Goal: Task Accomplishment & Management: Manage account settings

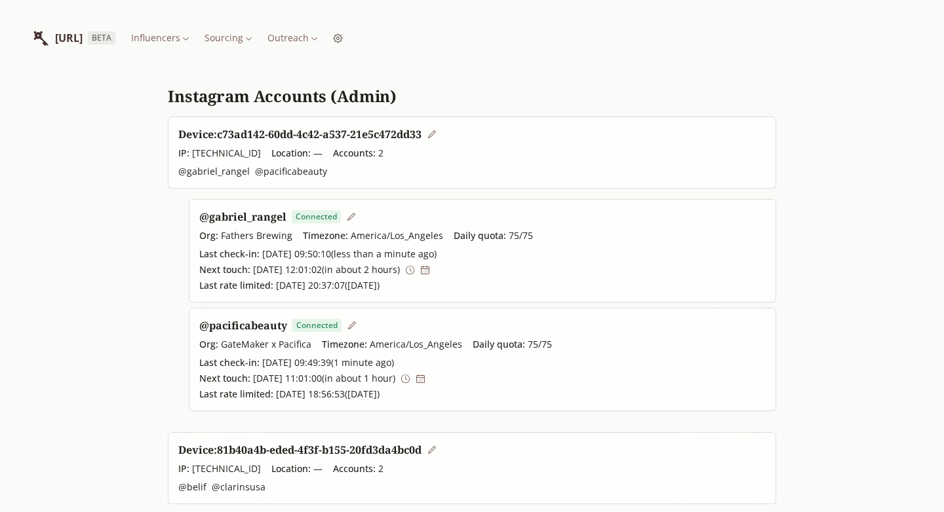
click at [338, 42] on html "INFLUENCERLIST.AI BETA Influencers Sourcing Outreach Instagram Accounts (Admin)…" at bounding box center [472, 472] width 944 height 945
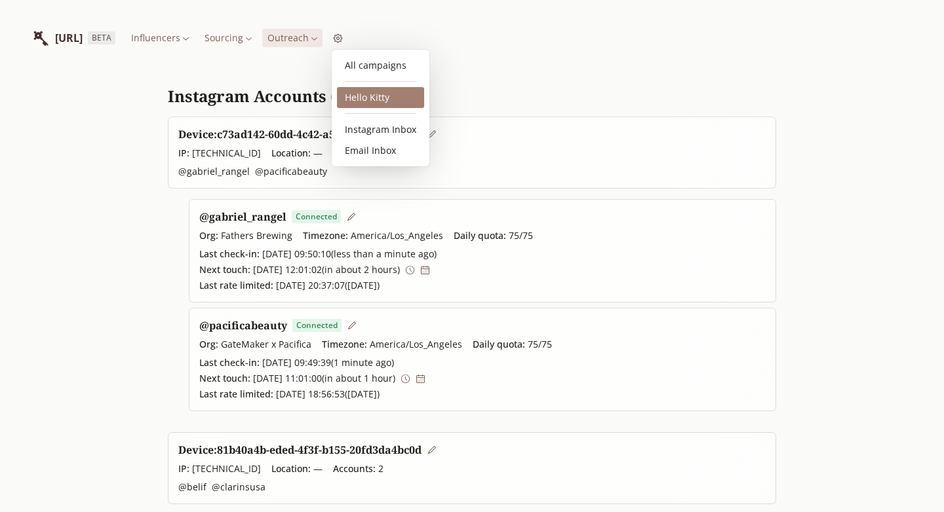
click at [374, 99] on link "Hello Kitty" at bounding box center [380, 97] width 87 height 21
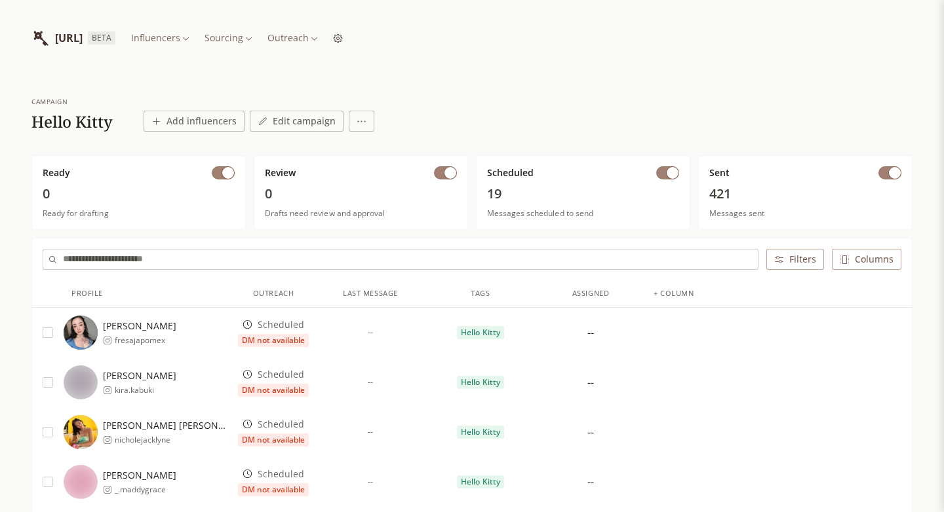
click at [169, 255] on input "text" at bounding box center [410, 260] width 695 height 20
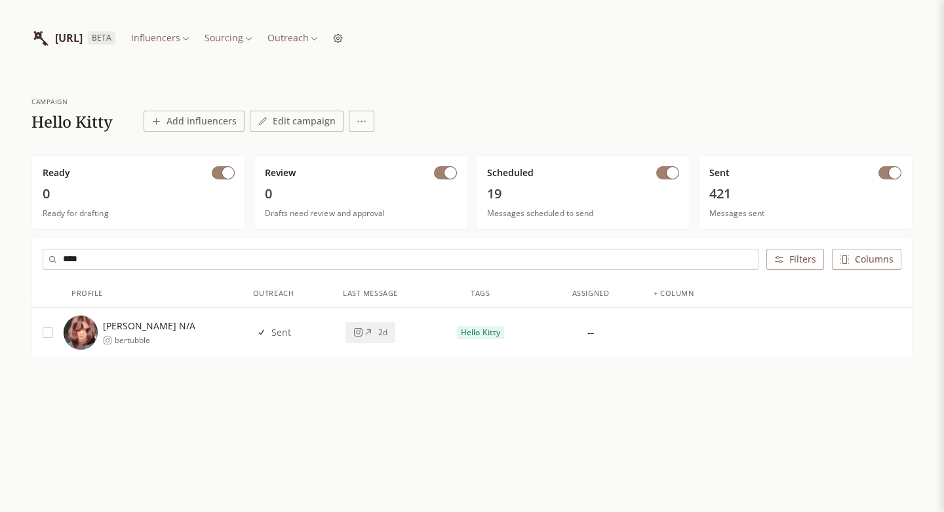
type input "****"
click at [164, 332] on div "Bert N/A bertubble" at bounding box center [148, 333] width 168 height 34
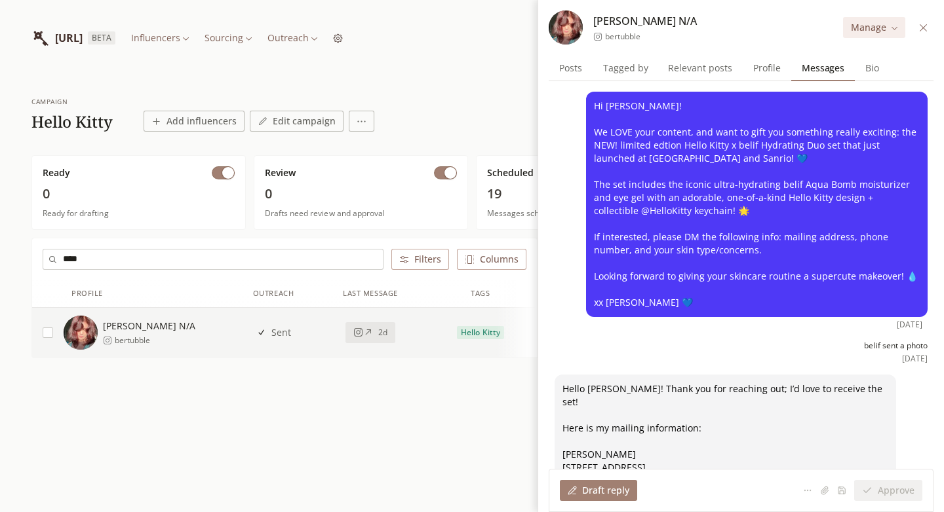
scroll to position [218, 0]
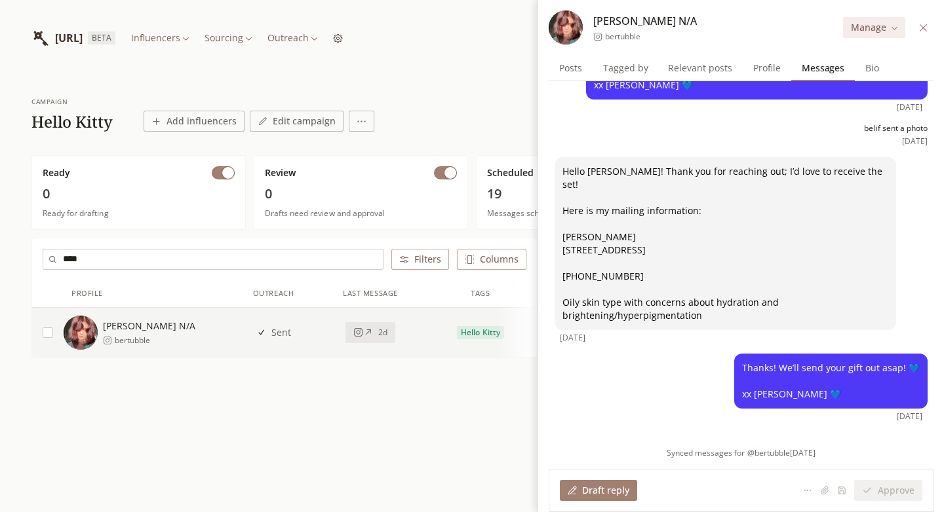
click at [244, 257] on input "****" at bounding box center [223, 260] width 320 height 20
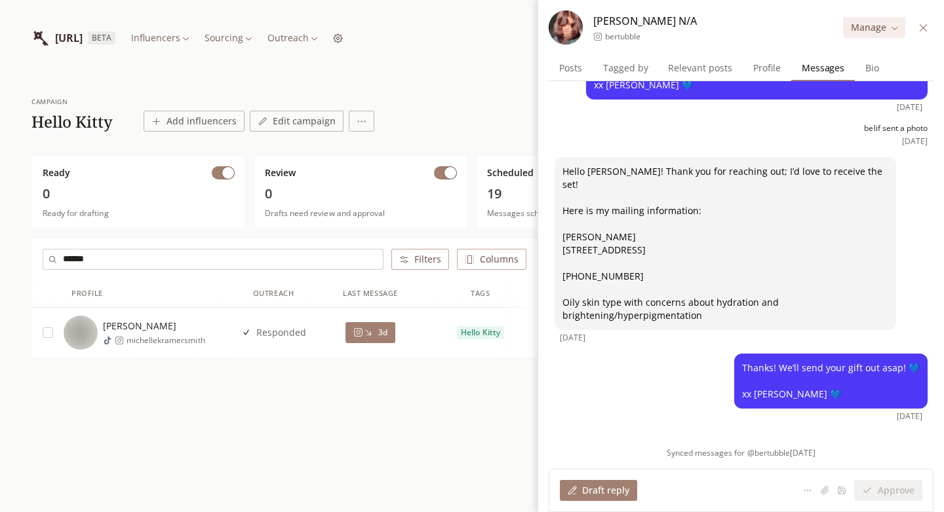
type input "******"
click at [156, 326] on span "Michelle Kramer" at bounding box center [154, 326] width 102 height 13
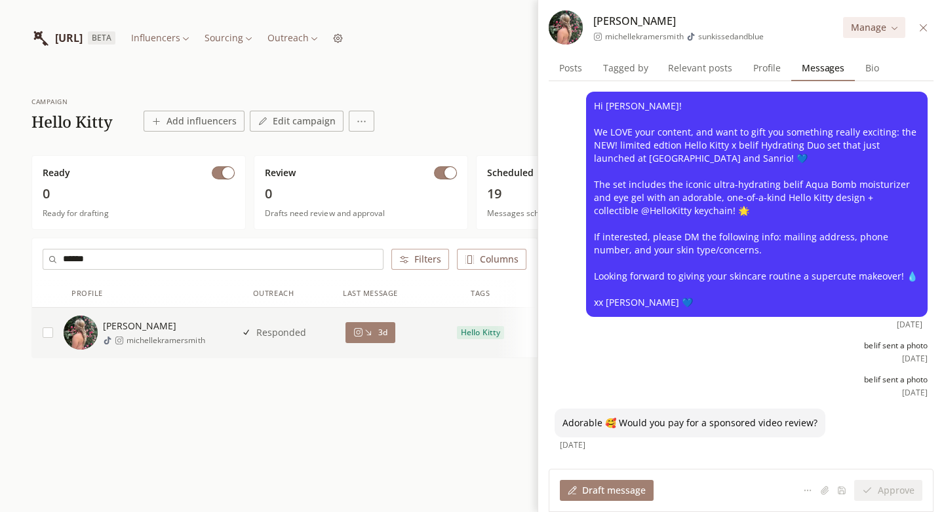
click at [860, 69] on span "Bio" at bounding box center [872, 68] width 24 height 18
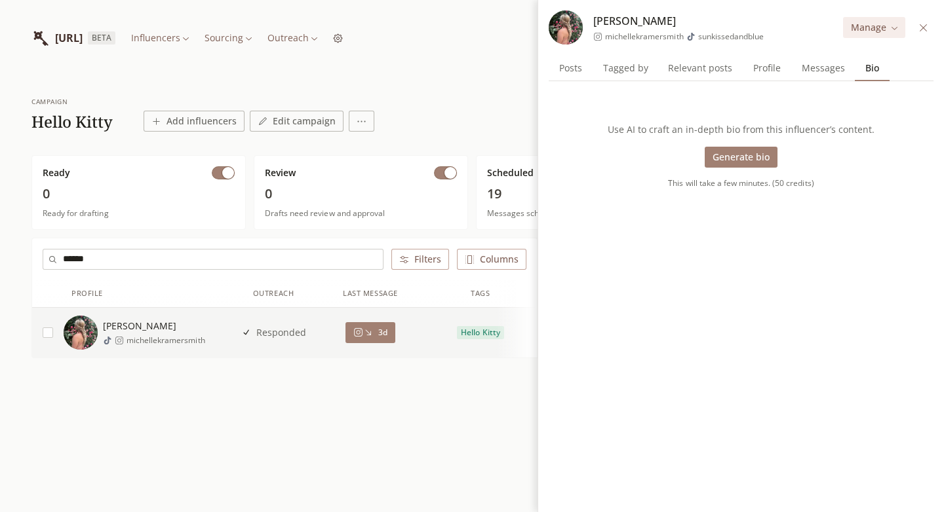
click at [737, 155] on button "Generate bio" at bounding box center [740, 157] width 73 height 21
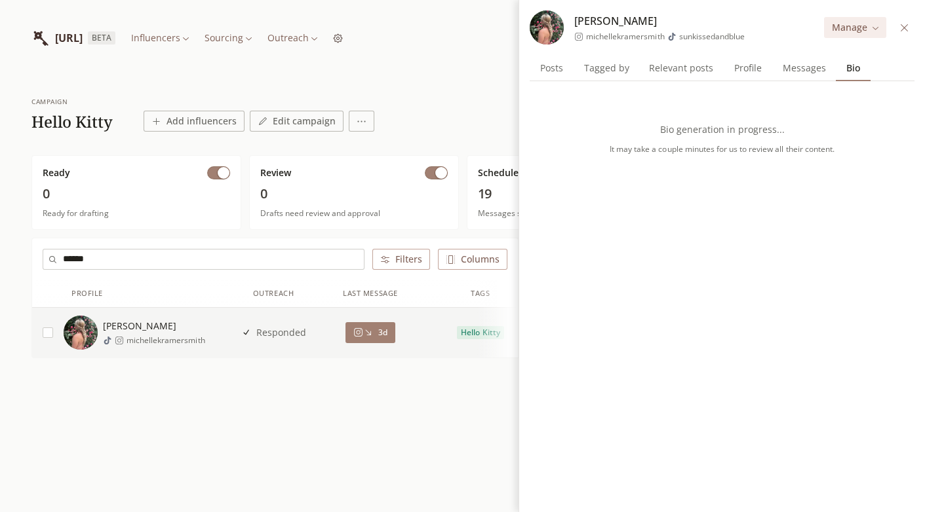
click at [398, 38] on html "INFLUENCERLIST.AI BETA Influencers Sourcing Outreach campaign Hello Kitty Add i…" at bounding box center [462, 256] width 925 height 512
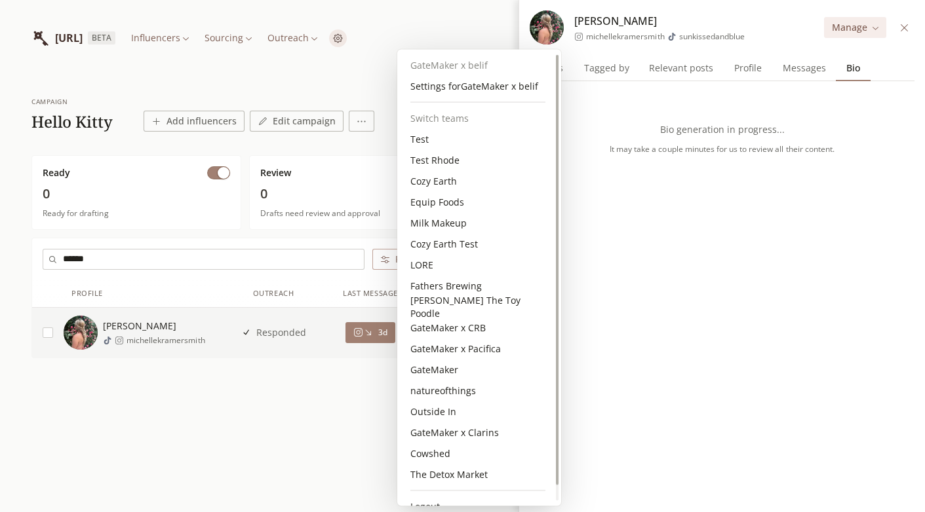
click at [333, 62] on html "INFLUENCERLIST.AI BETA Influencers Sourcing Outreach campaign Hello Kitty Add i…" at bounding box center [462, 256] width 925 height 512
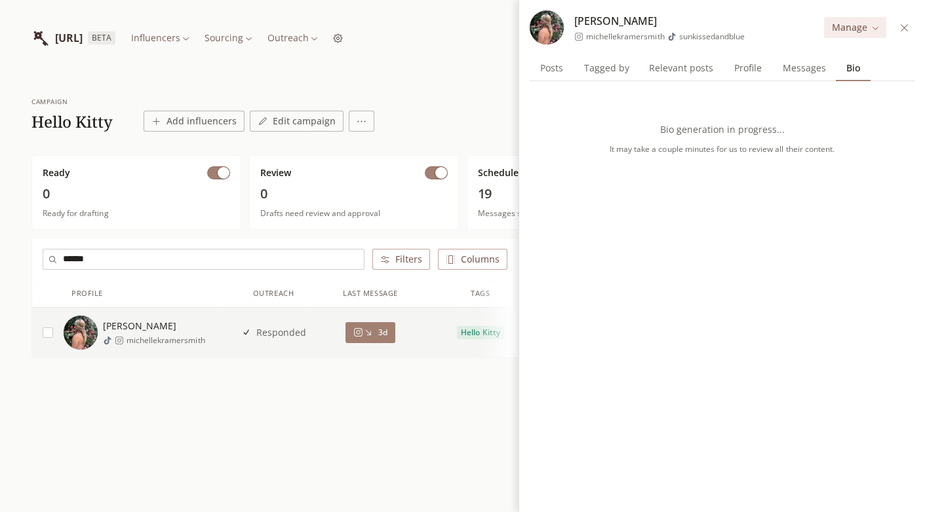
click at [350, 37] on html "INFLUENCERLIST.AI BETA Influencers Sourcing Outreach campaign Hello Kitty Add i…" at bounding box center [462, 256] width 925 height 512
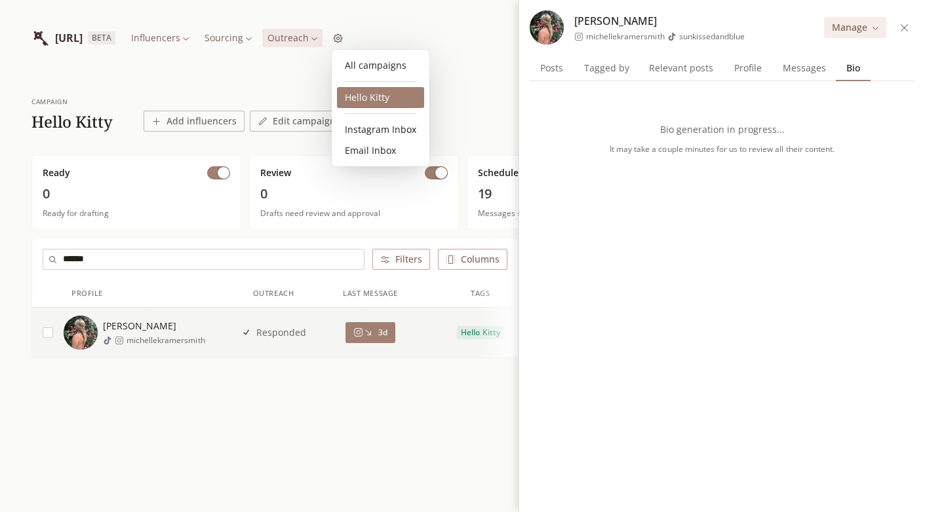
click at [364, 98] on link "Hello Kitty" at bounding box center [380, 97] width 87 height 21
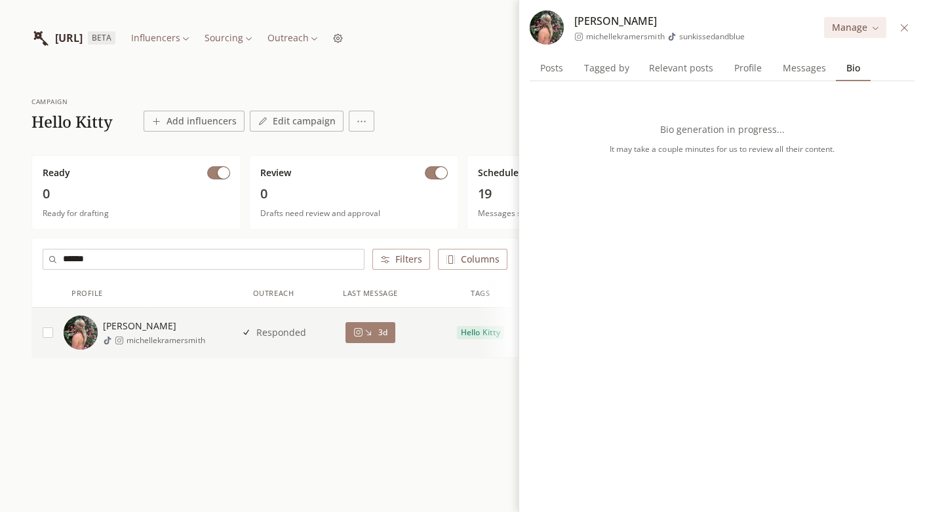
click at [908, 28] on icon at bounding box center [904, 28] width 10 height 10
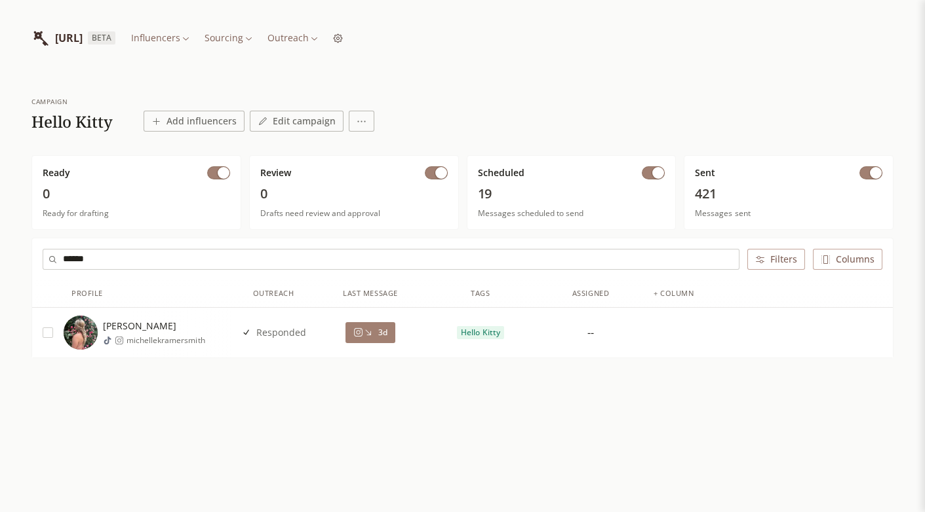
click at [372, 45] on html "INFLUENCERLIST.AI BETA Influencers Sourcing Outreach campaign Hello Kitty Add i…" at bounding box center [462, 256] width 925 height 512
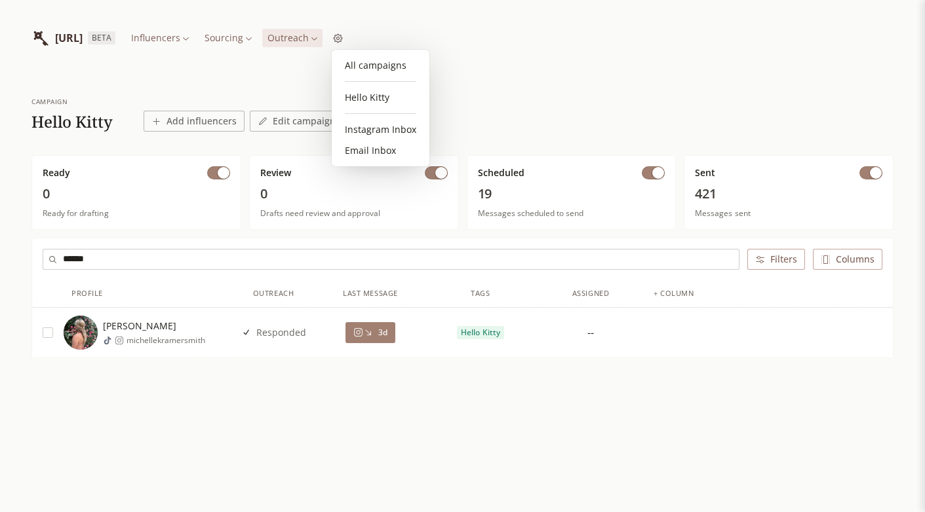
click at [573, 74] on html "INFLUENCERLIST.AI BETA Influencers Sourcing Outreach campaign Hello Kitty Add i…" at bounding box center [462, 256] width 925 height 512
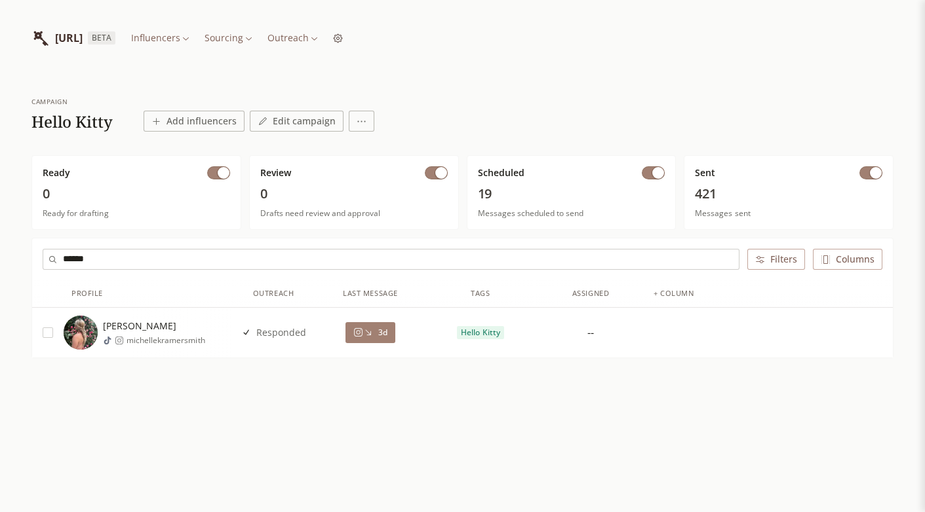
click at [484, 260] on input "******" at bounding box center [401, 260] width 676 height 20
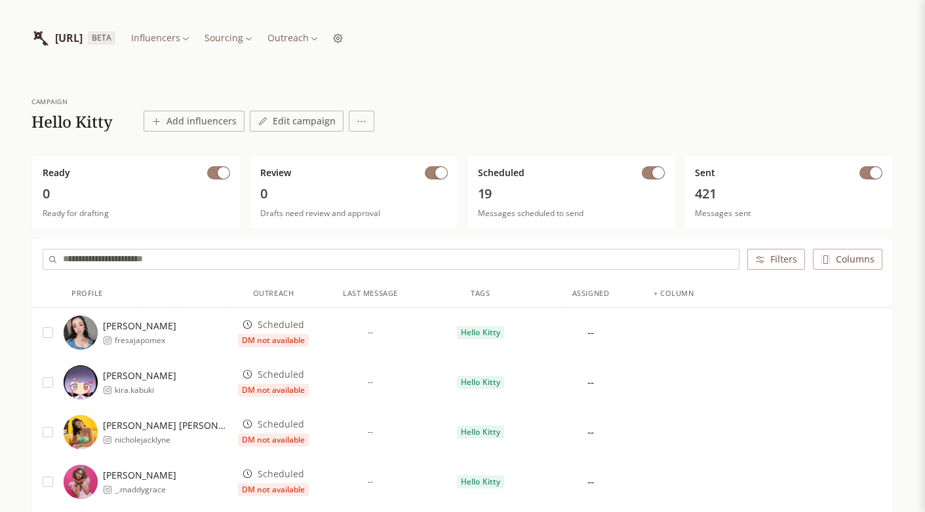
click at [613, 60] on div "INFLUENCERLIST.AI BETA Influencers Sourcing Outreach" at bounding box center [462, 38] width 862 height 76
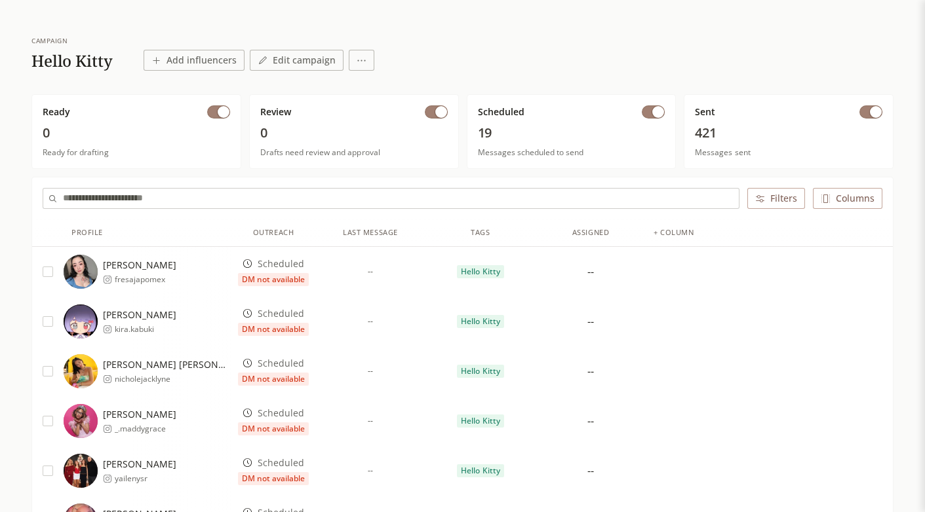
scroll to position [64, 0]
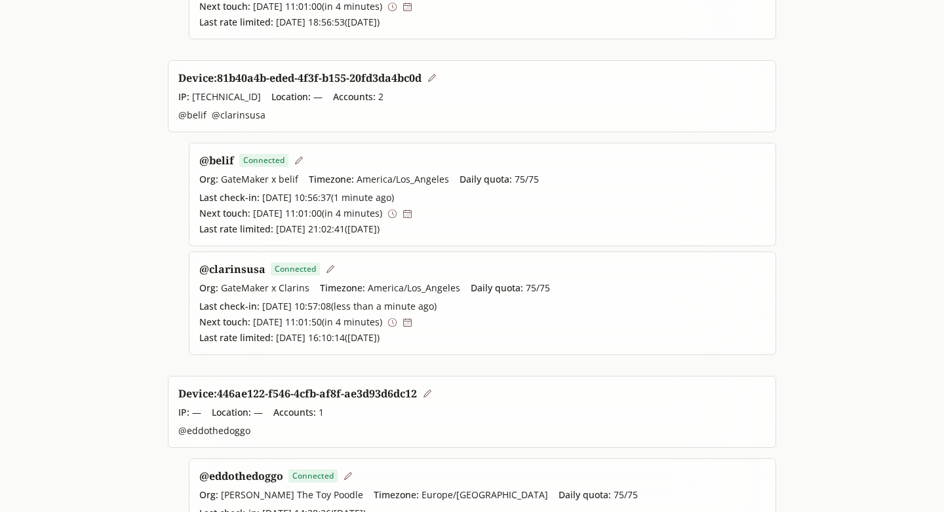
scroll to position [374, 0]
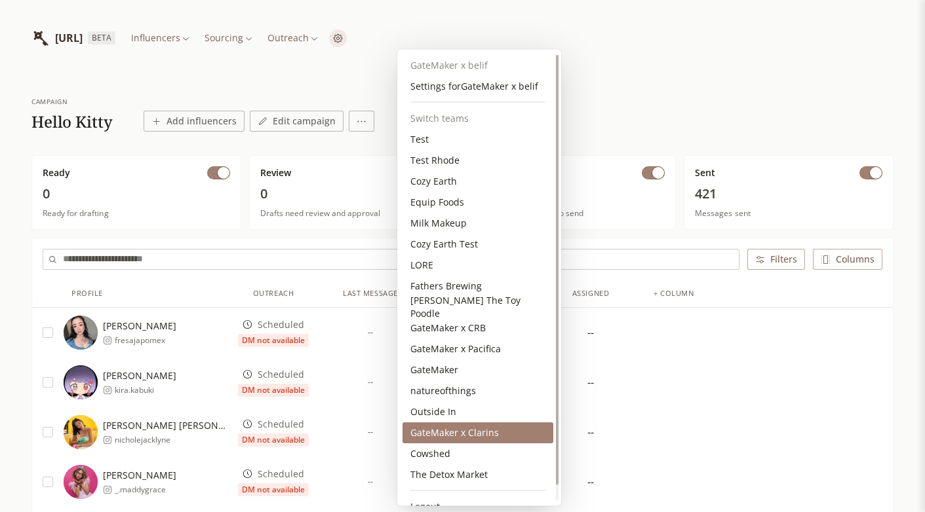
click at [463, 436] on div "GateMaker x Clarins" at bounding box center [477, 433] width 151 height 21
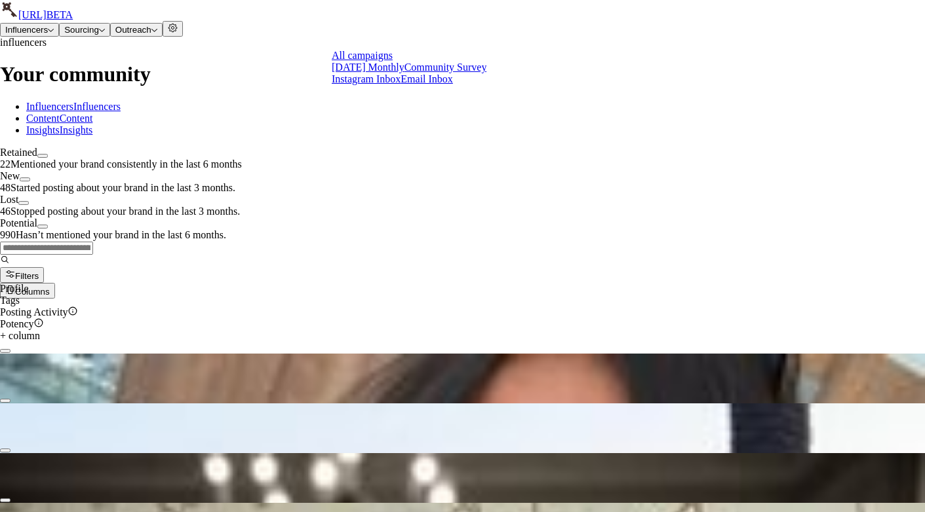
click at [383, 73] on link "[DATE] Monthly" at bounding box center [368, 67] width 73 height 11
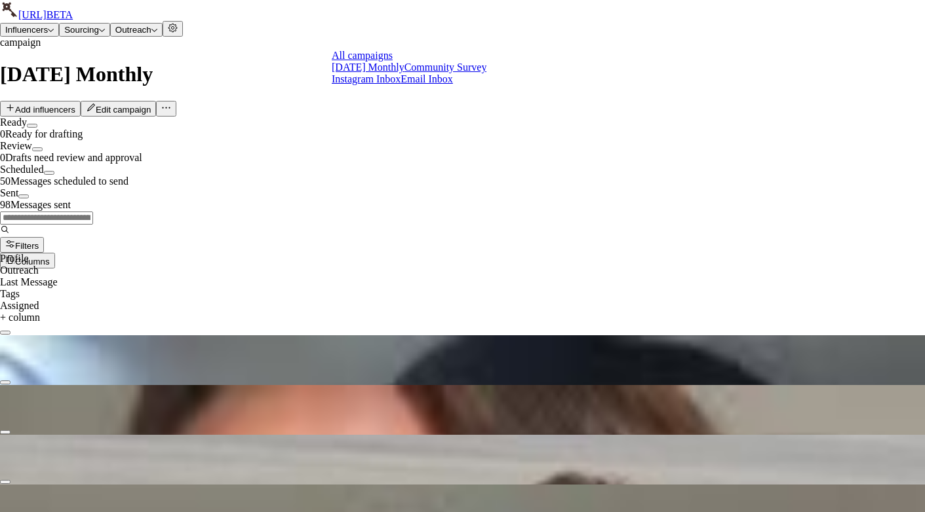
click at [406, 73] on link "Community Survey" at bounding box center [445, 67] width 83 height 11
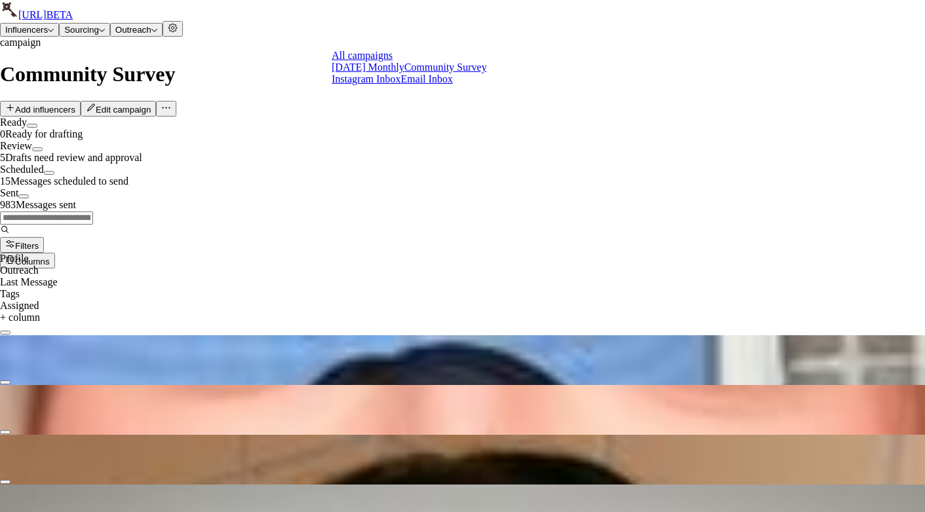
click at [368, 73] on link "[DATE] Monthly" at bounding box center [368, 67] width 73 height 11
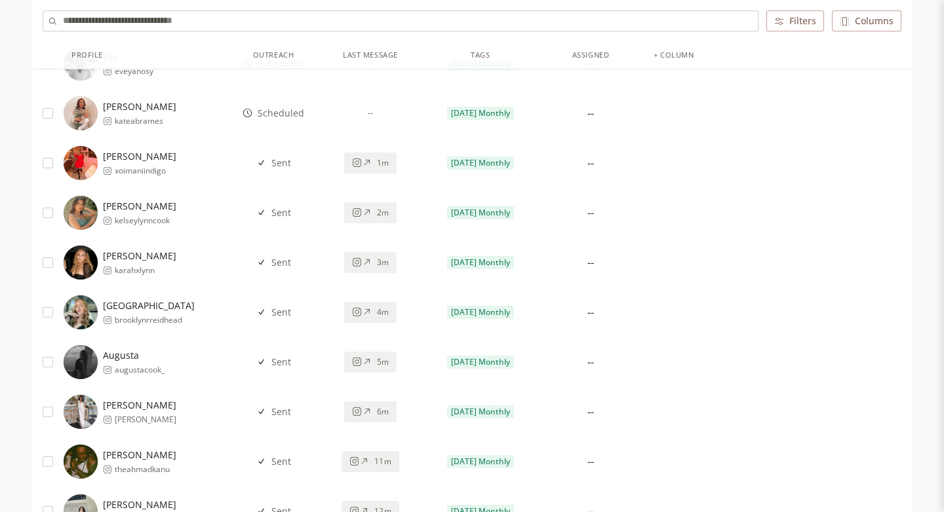
scroll to position [1663, 0]
click at [358, 216] on icon at bounding box center [357, 214] width 10 height 10
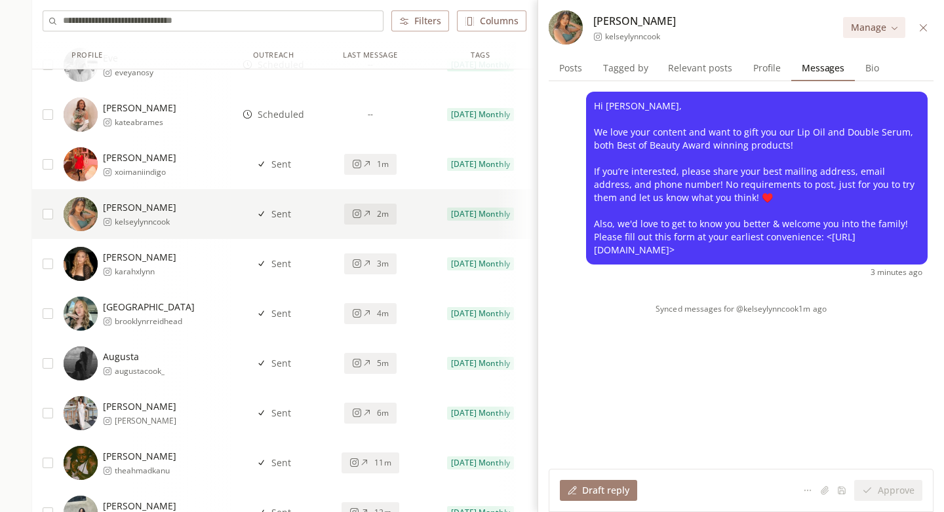
click at [376, 164] on div "1m" at bounding box center [370, 164] width 37 height 10
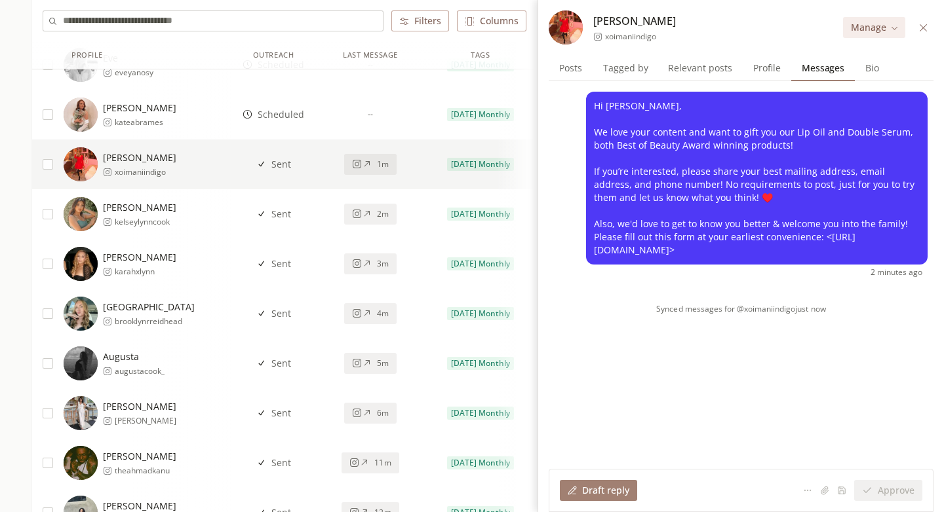
click at [362, 264] on icon at bounding box center [367, 264] width 10 height 10
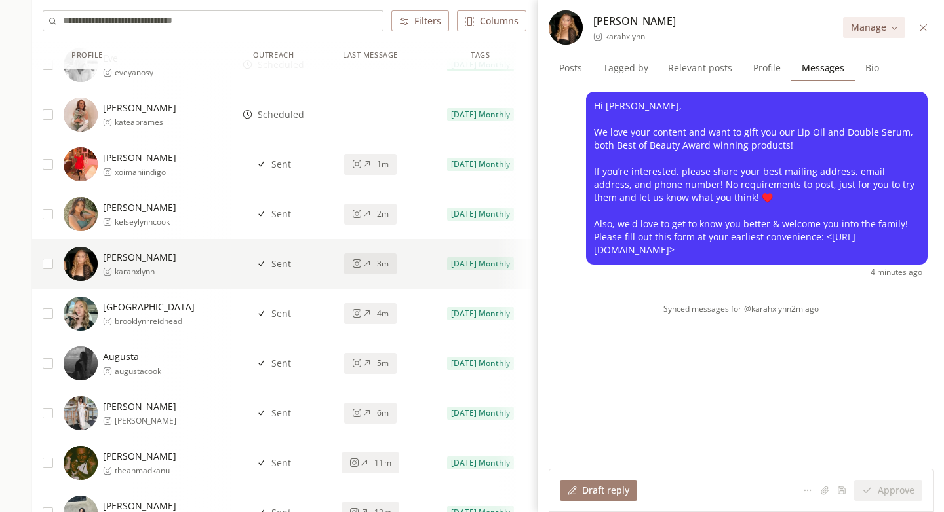
click at [377, 311] on span "4m" at bounding box center [383, 314] width 12 height 10
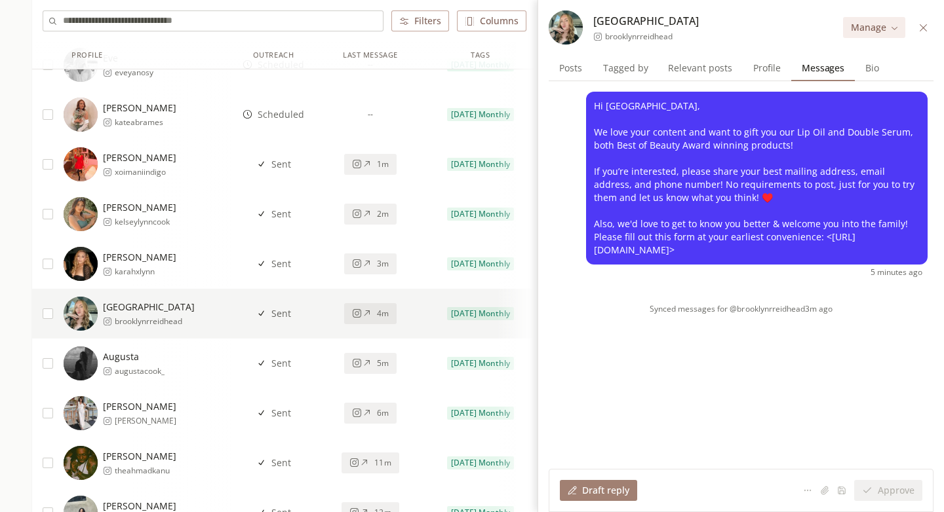
click at [372, 365] on div "5m" at bounding box center [370, 363] width 37 height 10
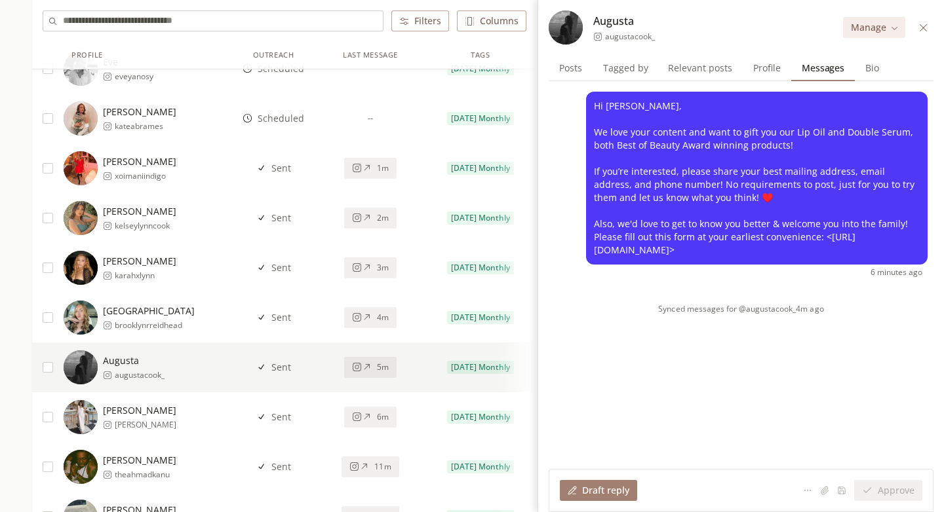
scroll to position [1631, 0]
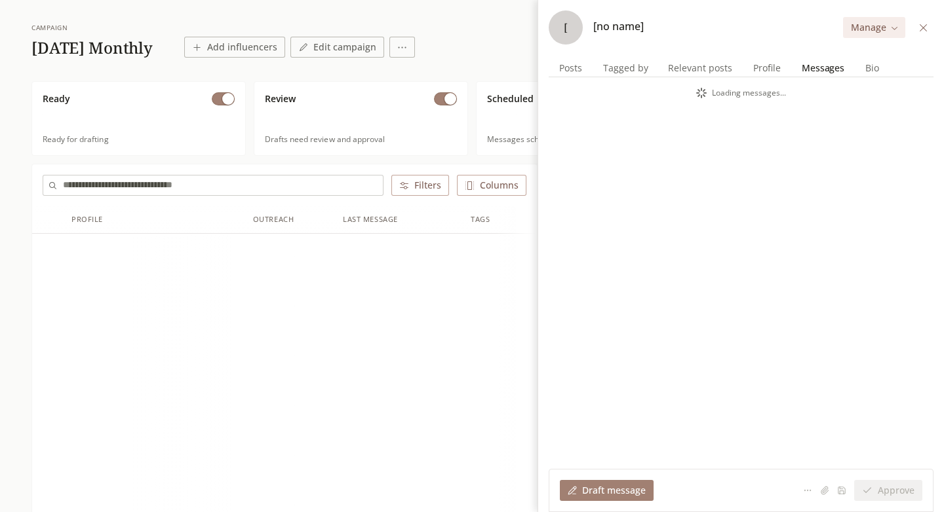
scroll to position [74, 0]
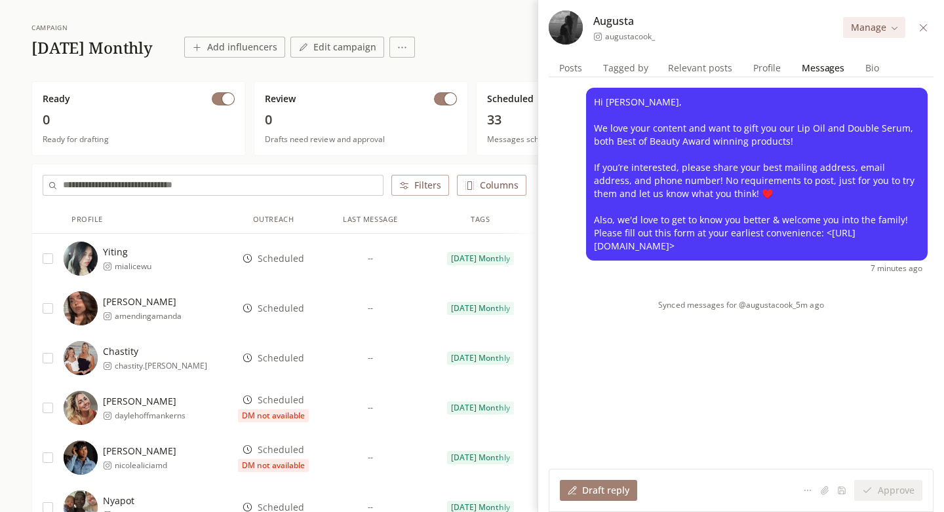
click at [772, 66] on span "Profile" at bounding box center [767, 68] width 38 height 18
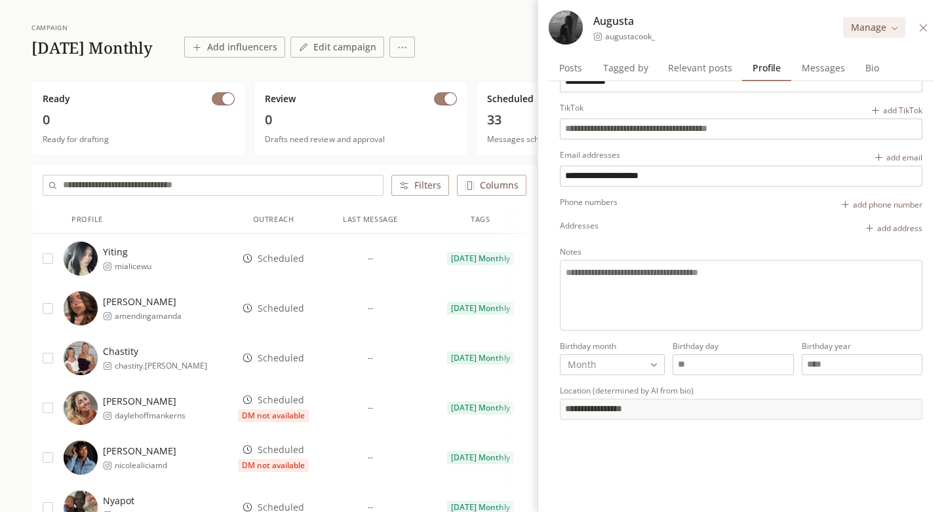
scroll to position [88, 0]
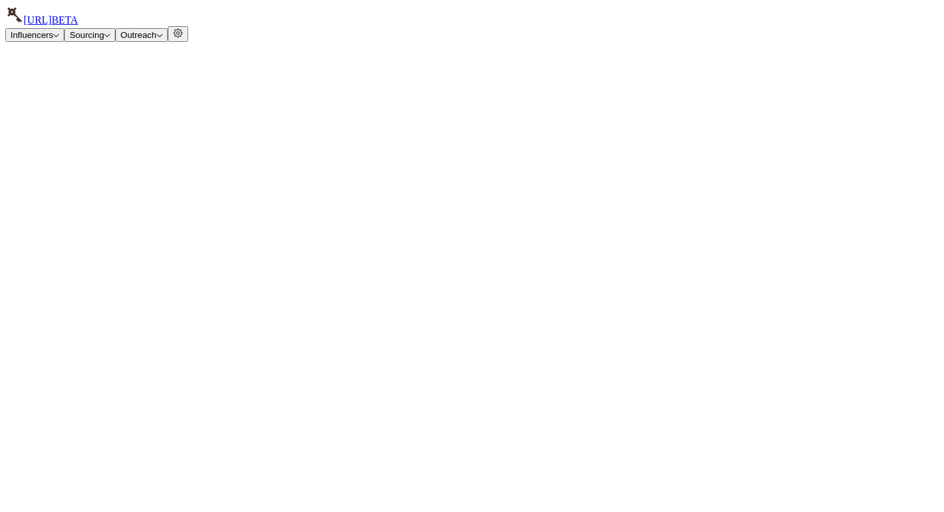
scroll to position [74, 0]
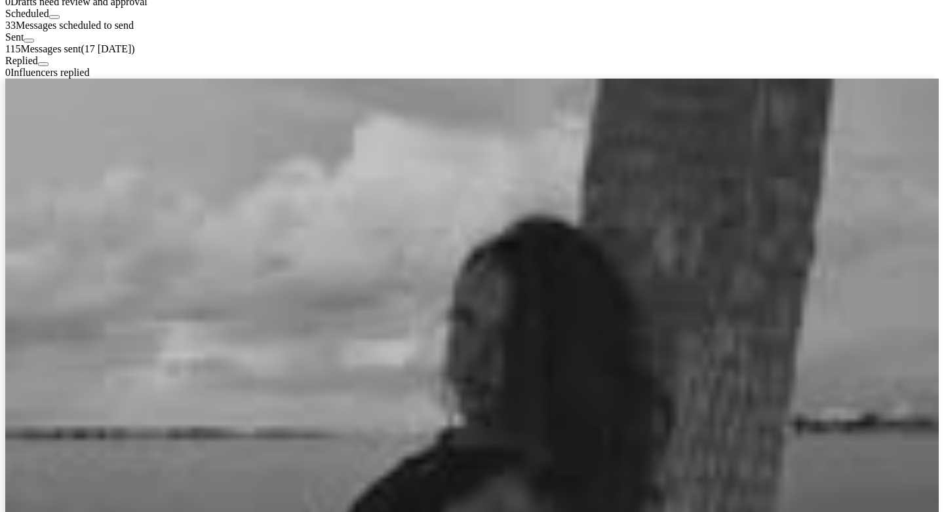
scroll to position [0, 46]
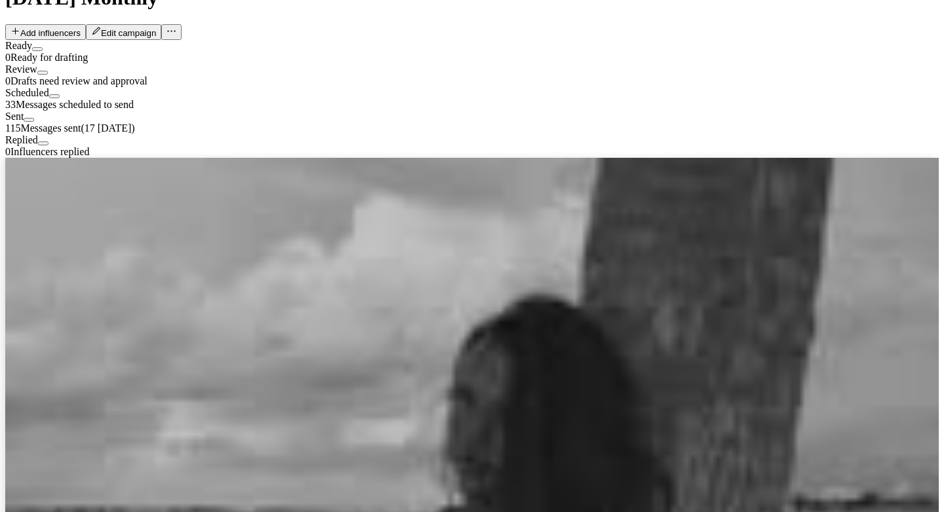
scroll to position [0, 349]
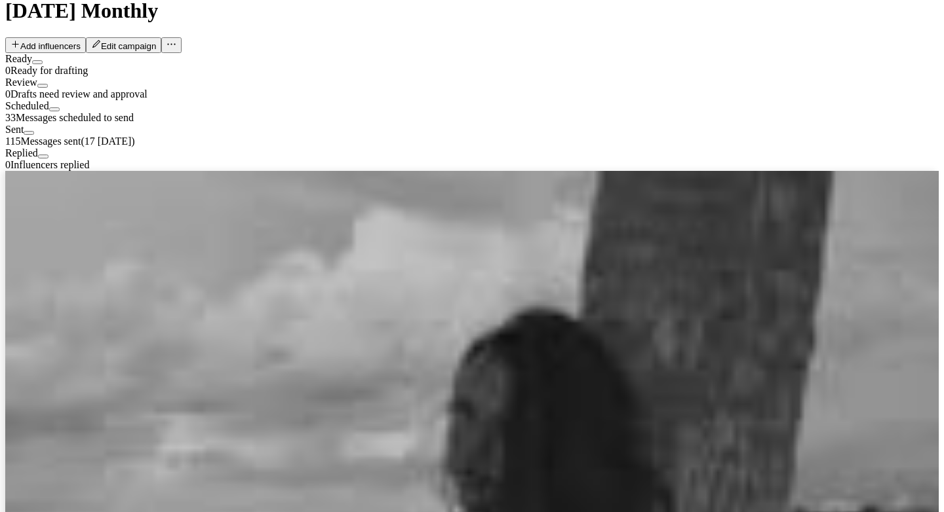
scroll to position [67, 0]
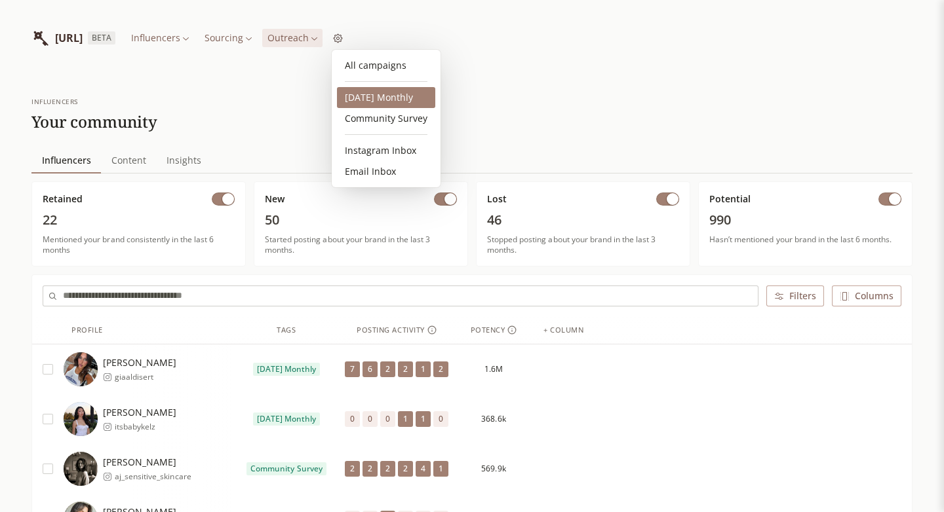
click at [391, 100] on link "[DATE] Monthly" at bounding box center [386, 97] width 98 height 21
